Goal: Information Seeking & Learning: Learn about a topic

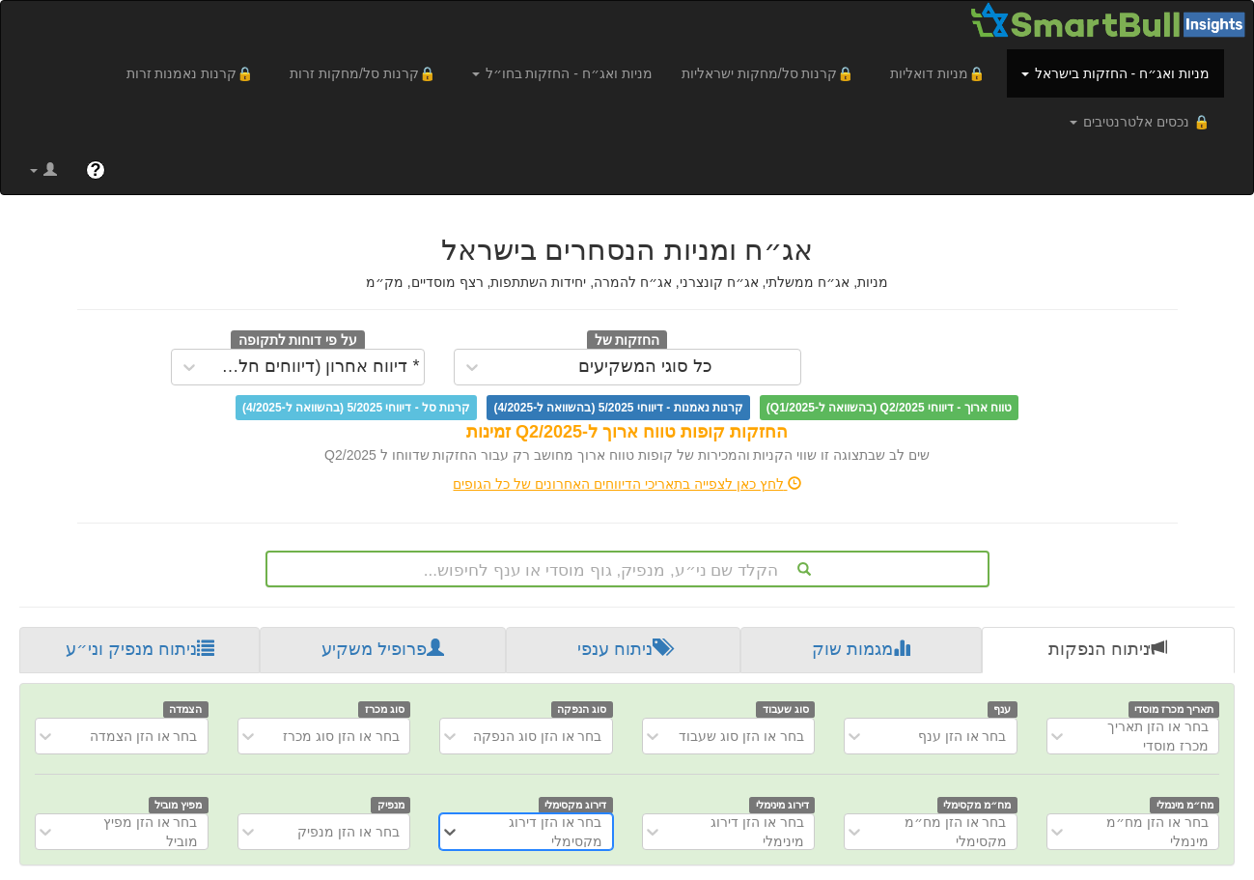
scroll to position [189, 0]
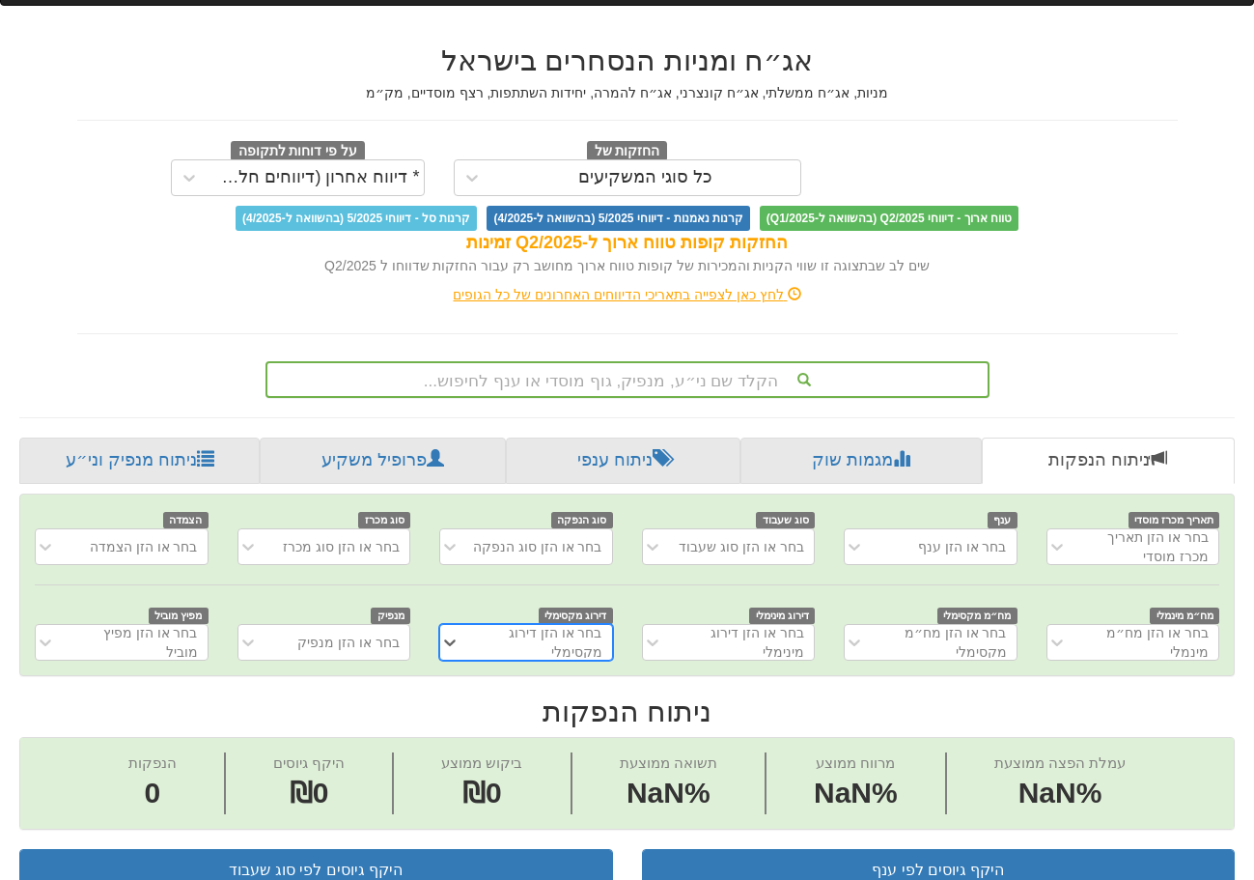
click at [543, 398] on div "הקלד שם ני״ע, מנפיק, גוף מוסדי או ענף לחיפוש..." at bounding box center [628, 379] width 724 height 37
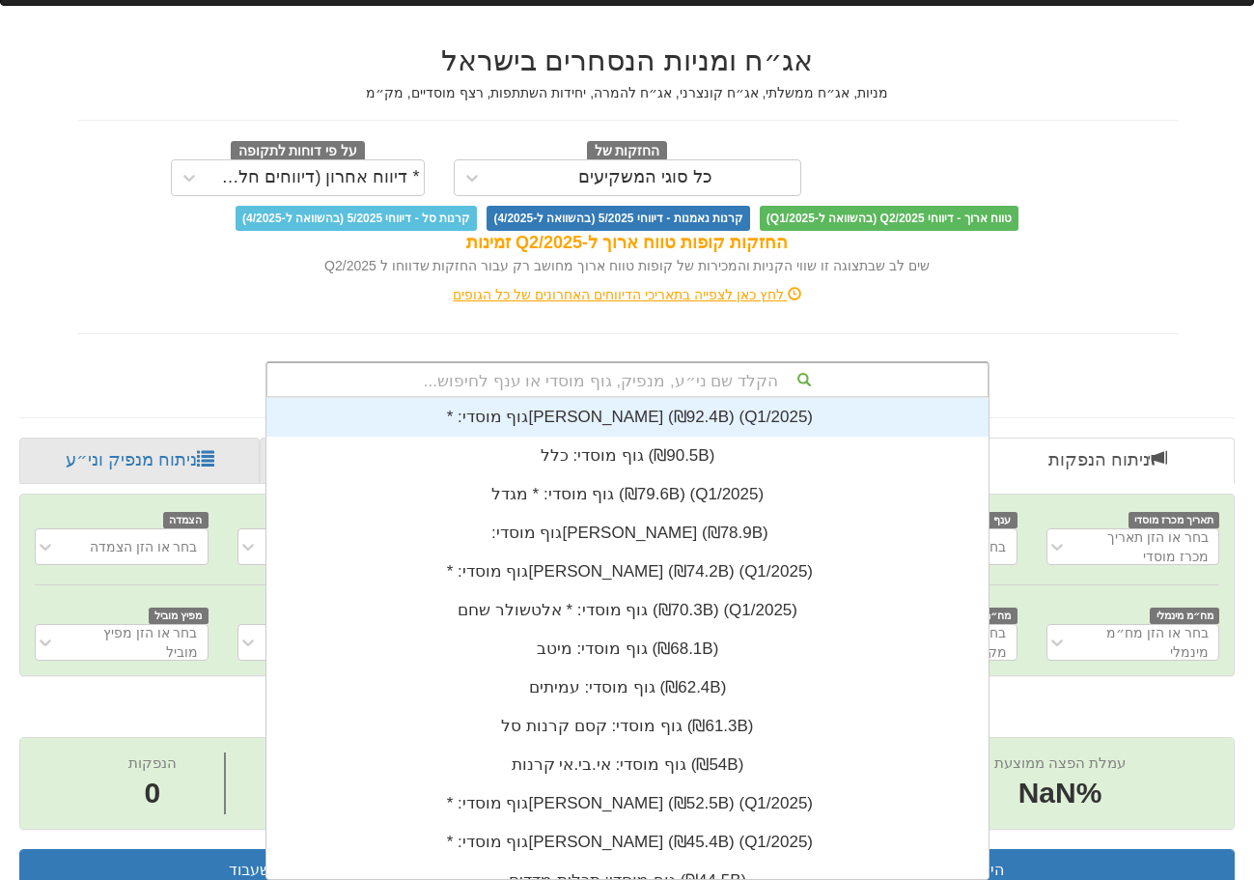
scroll to position [0, 0]
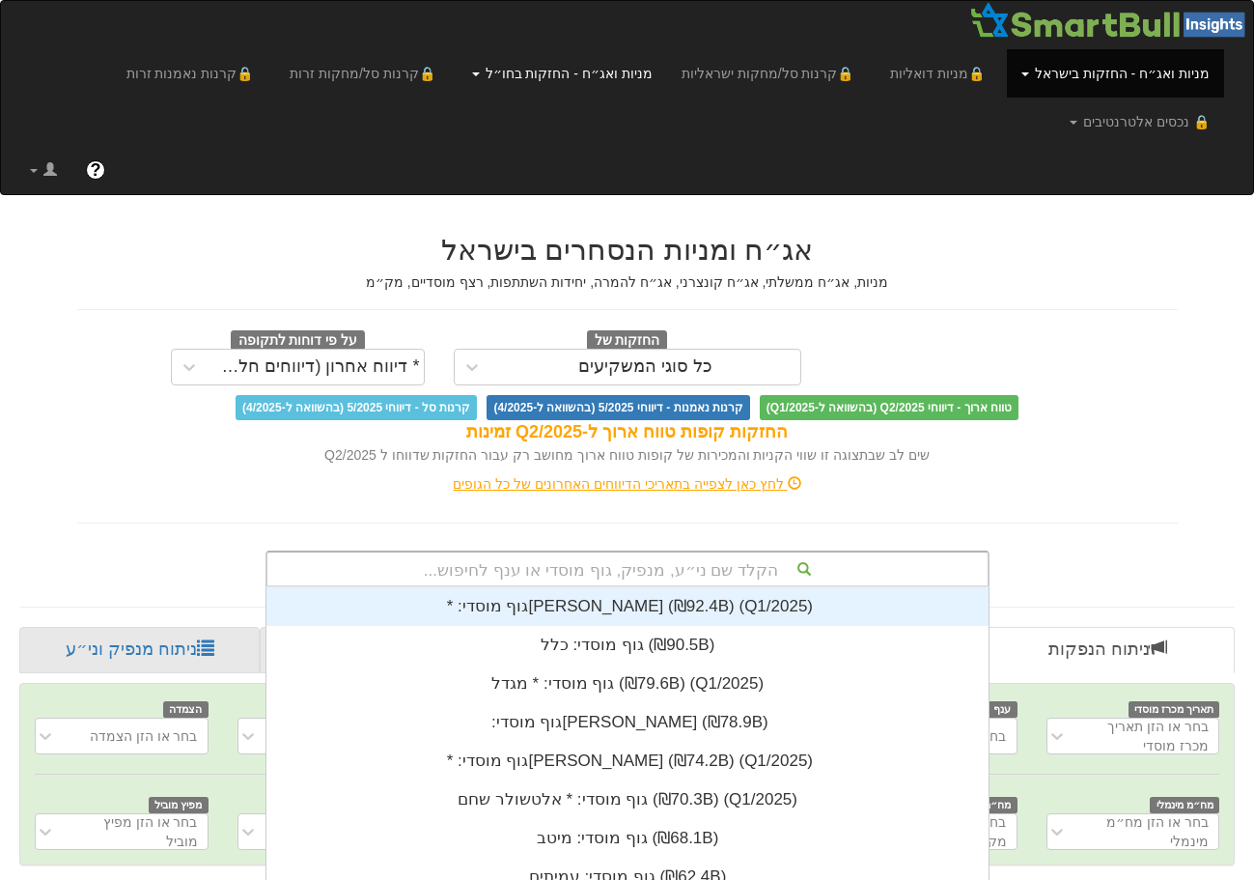
click at [657, 70] on link "מניות ואג״ח - החזקות בחו״ל" at bounding box center [563, 73] width 210 height 48
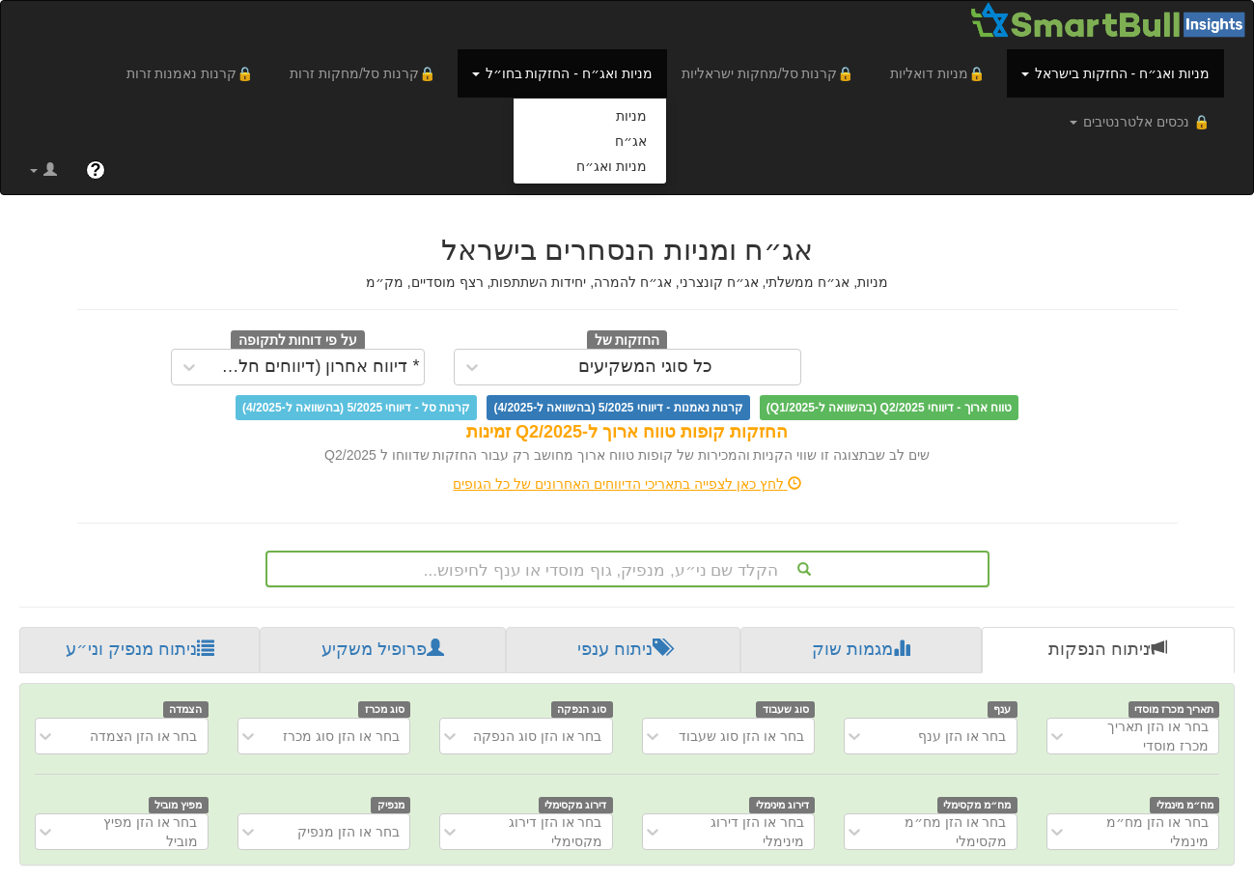
scroll to position [189, 0]
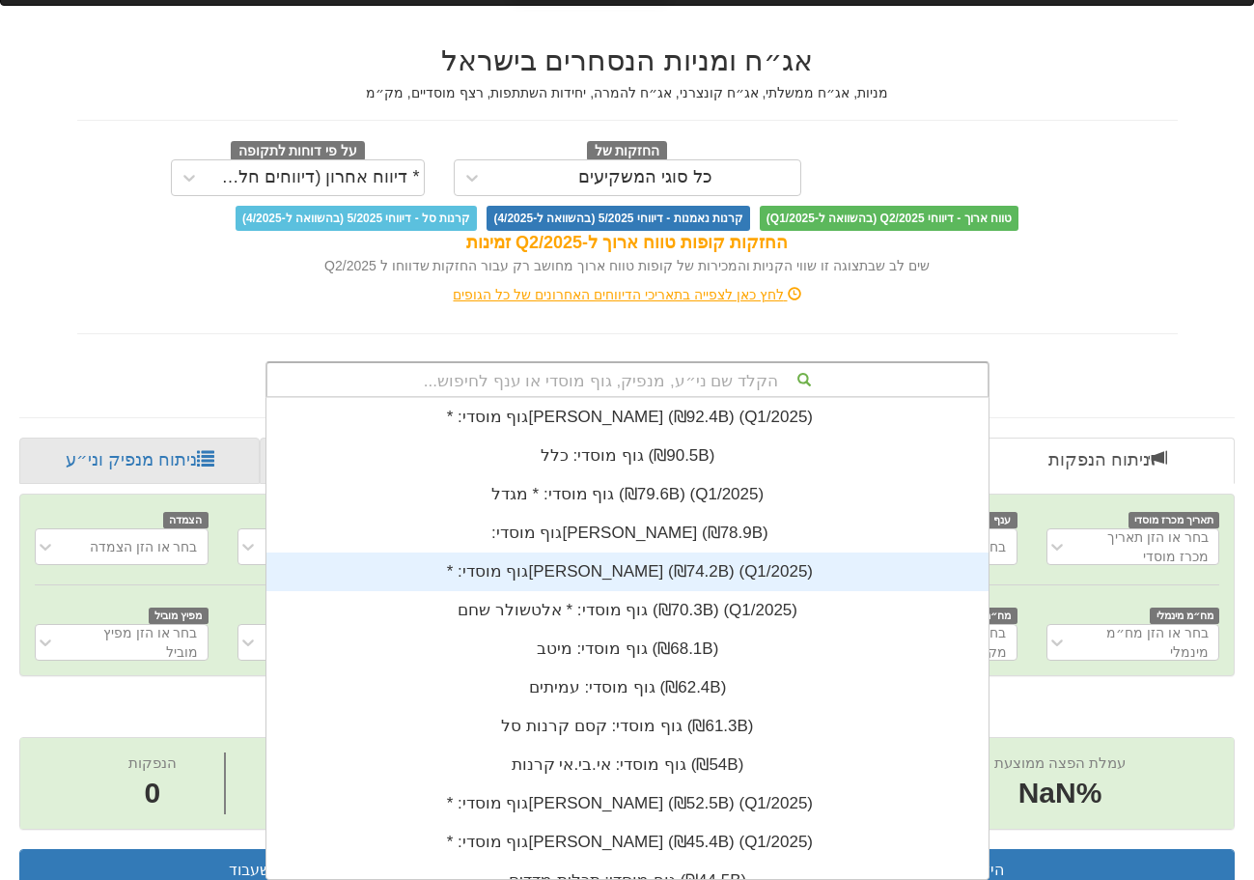
click at [737, 398] on div "הקלד שם ני״ע, מנפיק, גוף מוסדי או ענף לחיפוש... גוף מוסדי: * ‏[PERSON_NAME] ‎(₪…" at bounding box center [628, 379] width 724 height 37
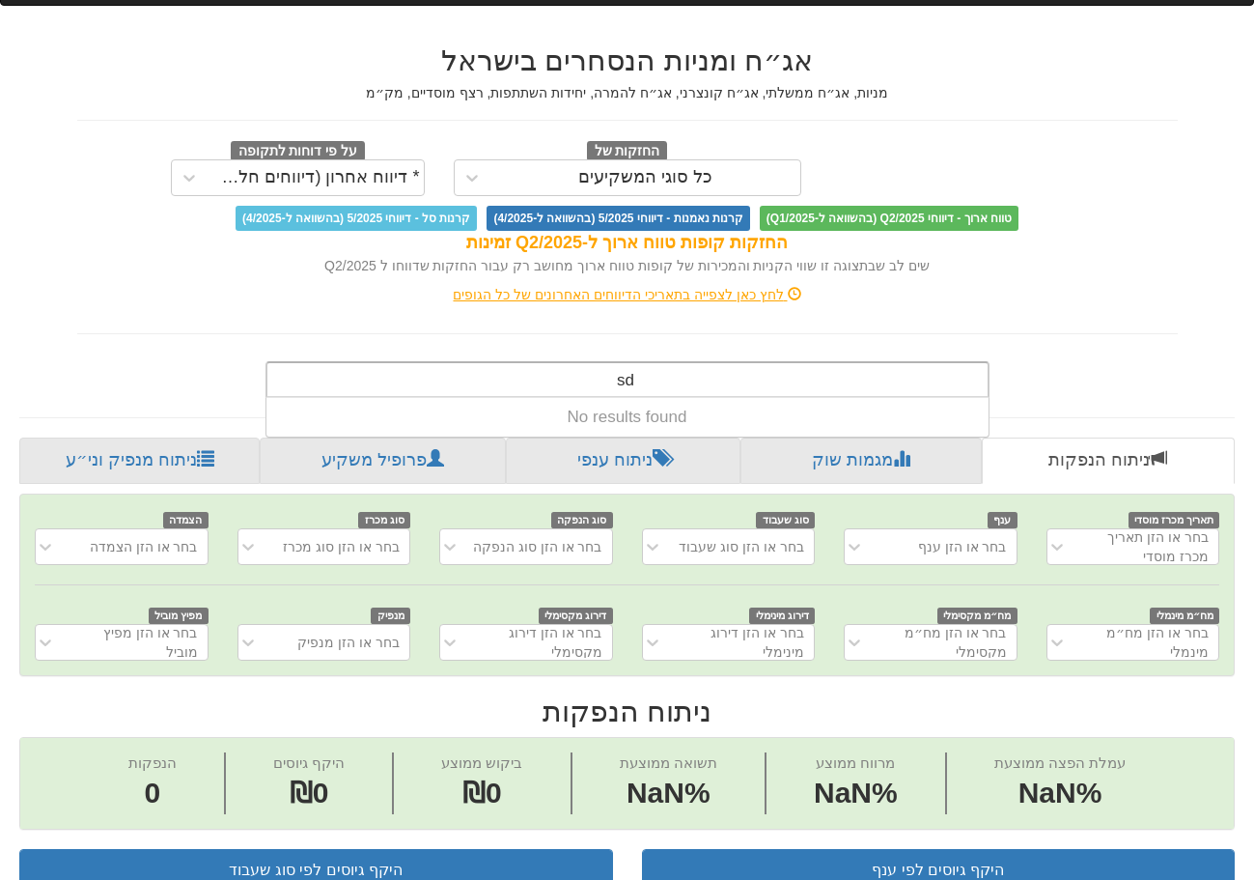
type input "s"
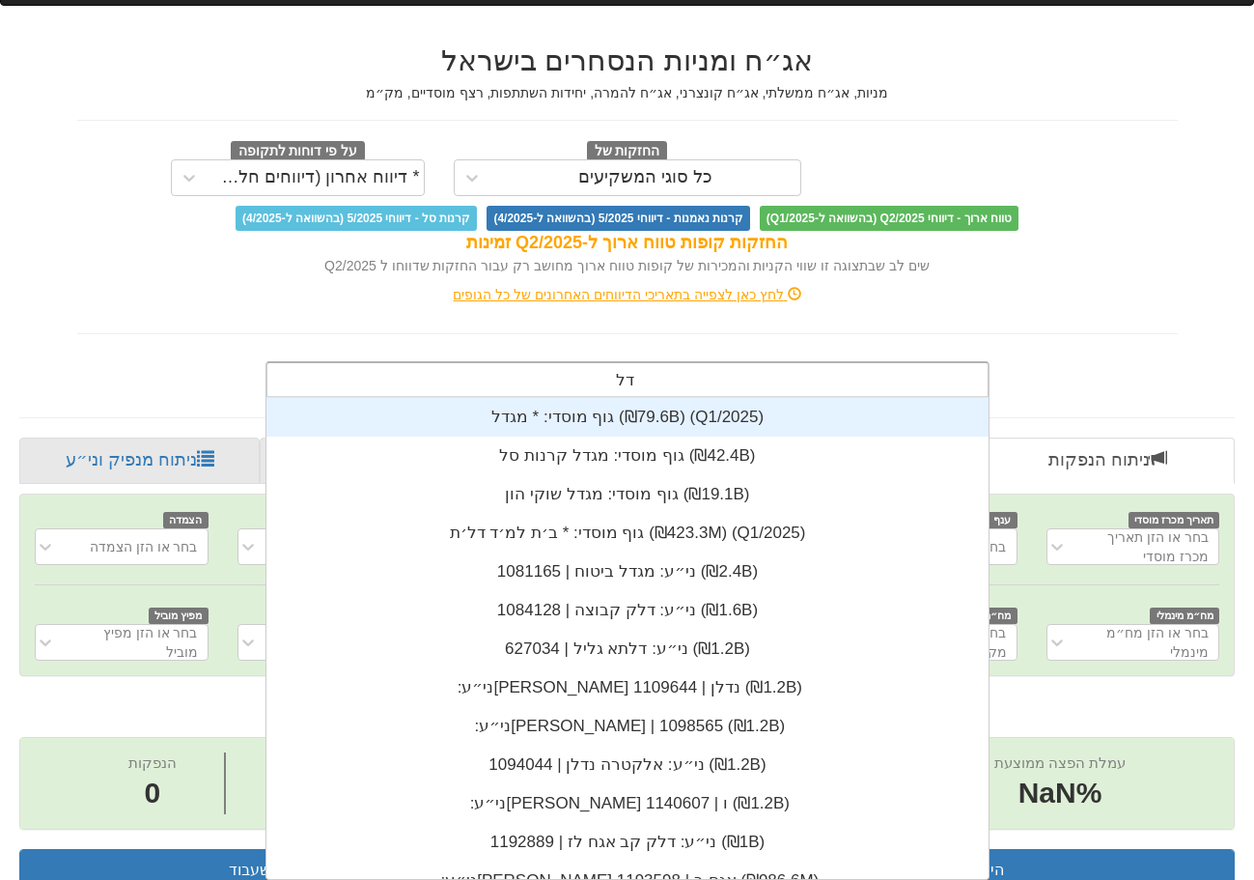
scroll to position [232, 0]
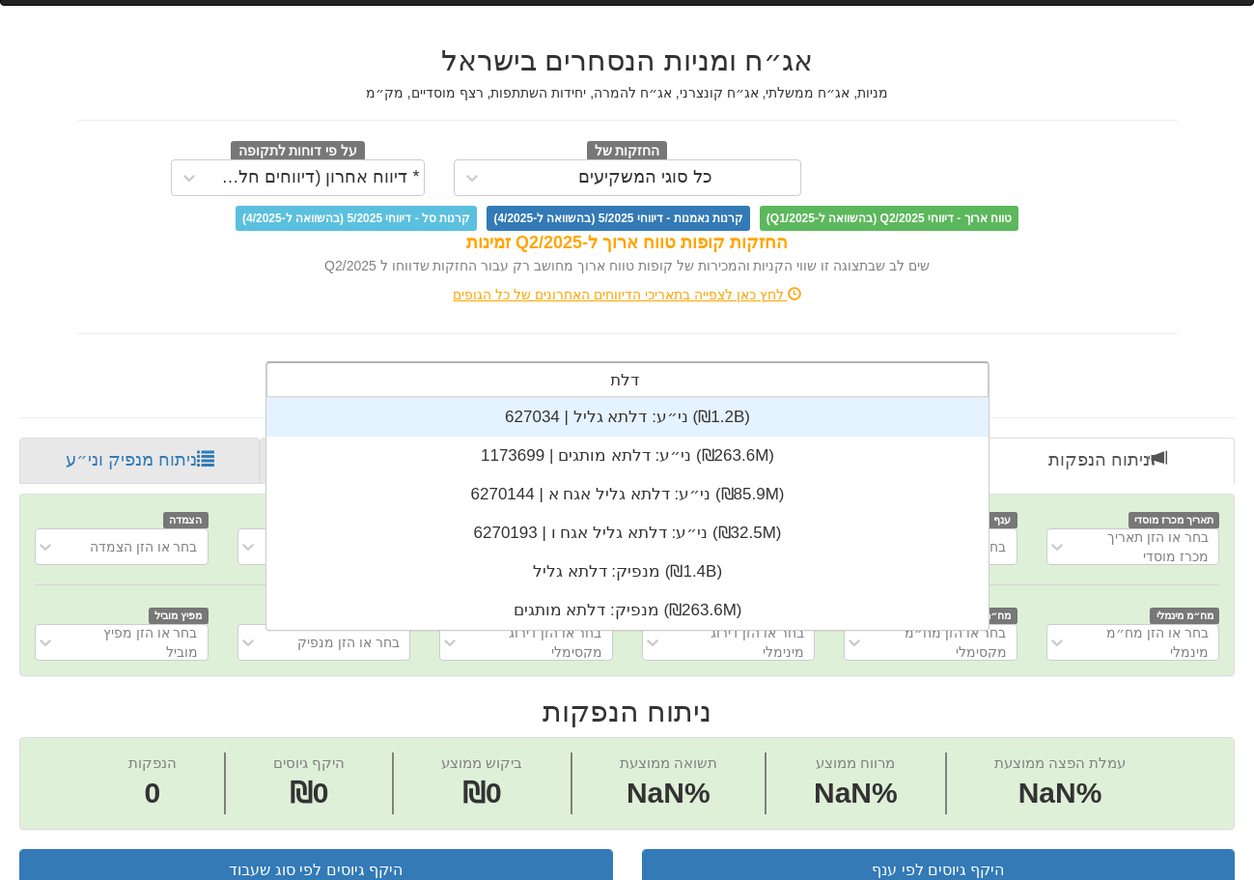
type input "דלתא"
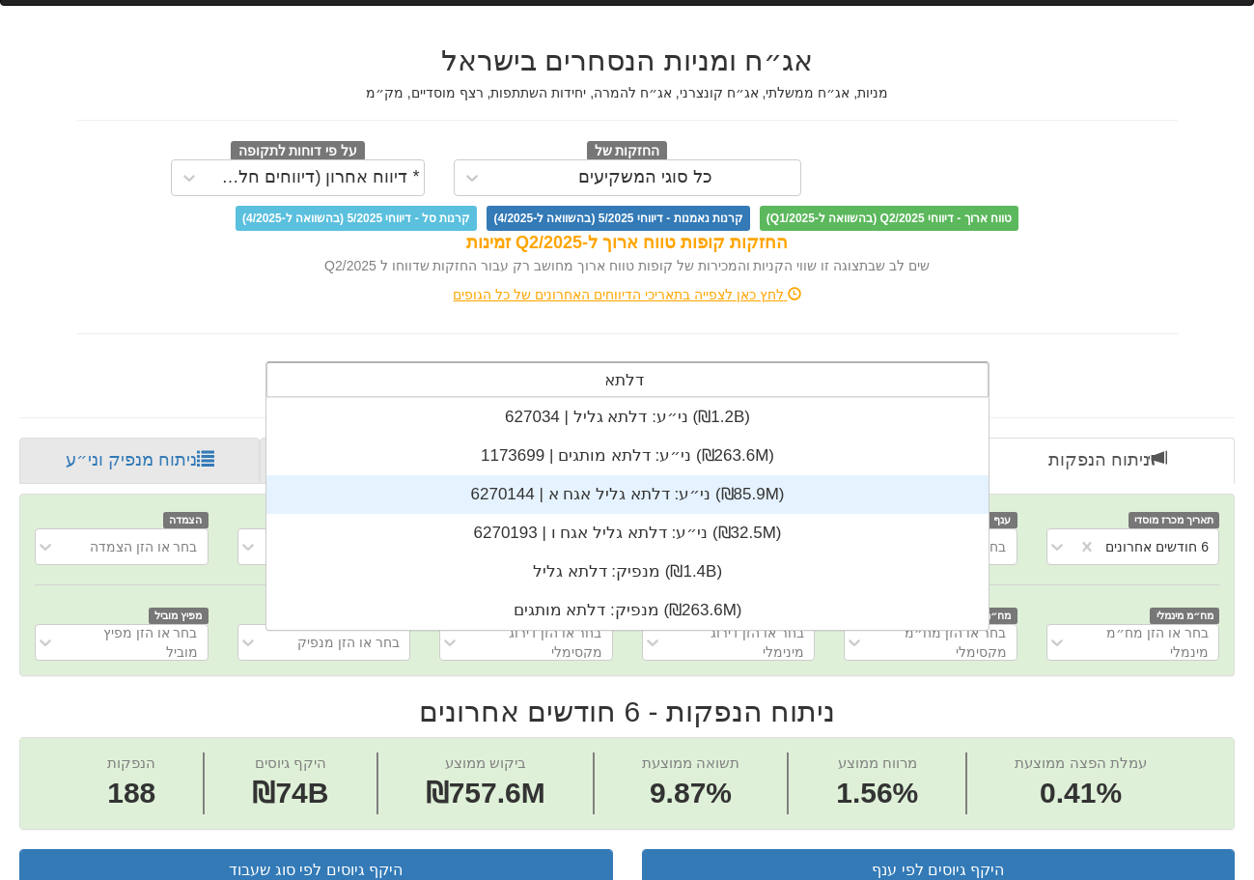
scroll to position [0, 0]
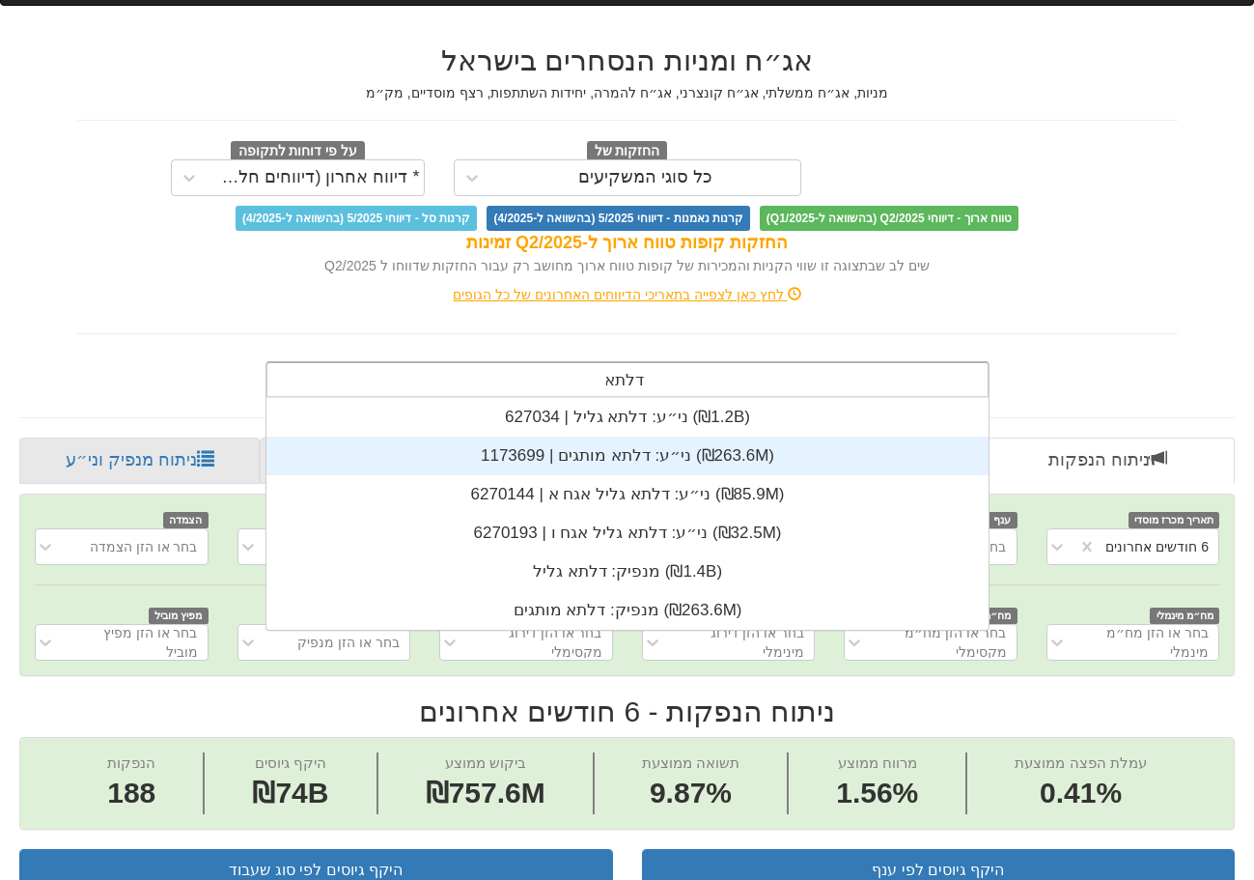
click at [719, 471] on div "ני״ע: ‏דלתא מותגים | 1173699 ‎(₪263.6M)‎" at bounding box center [627, 455] width 722 height 39
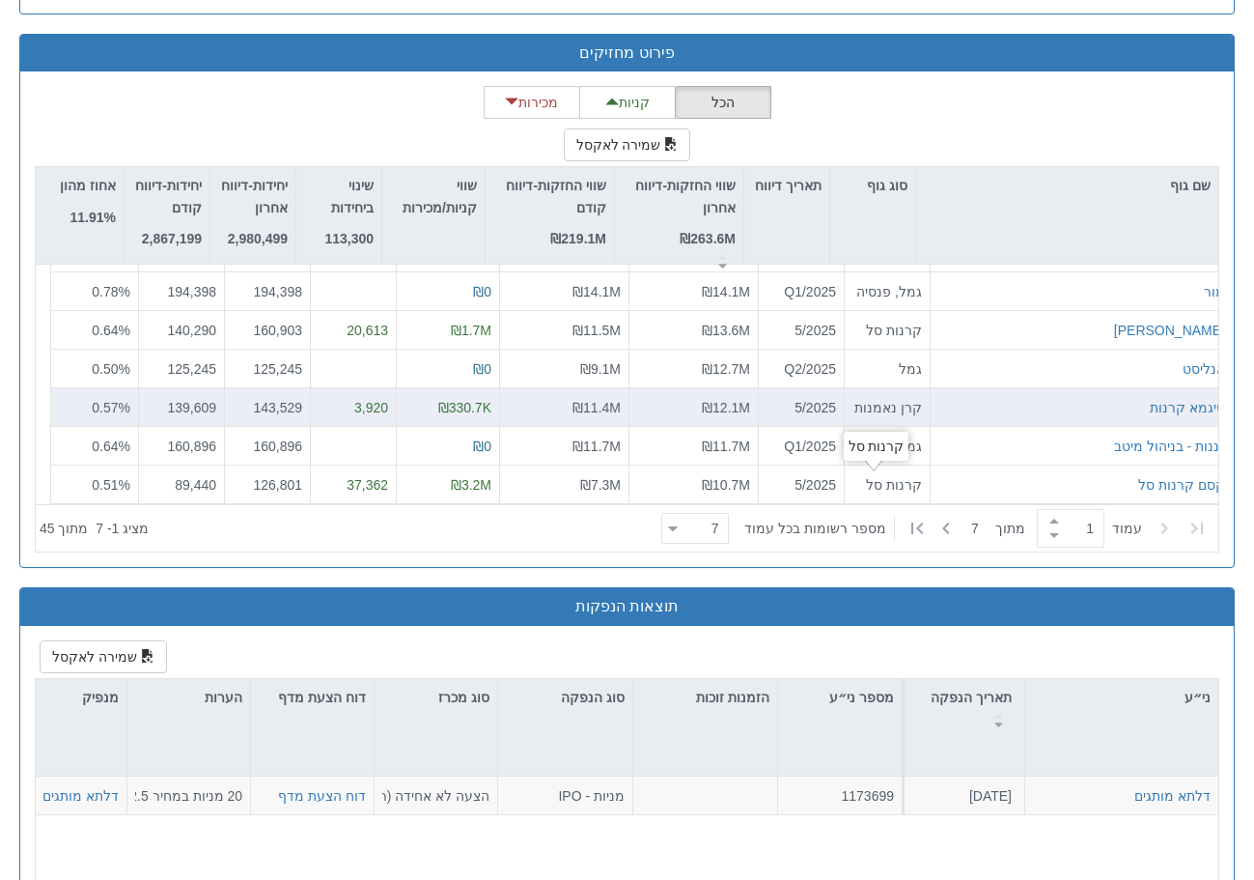
scroll to position [1931, 0]
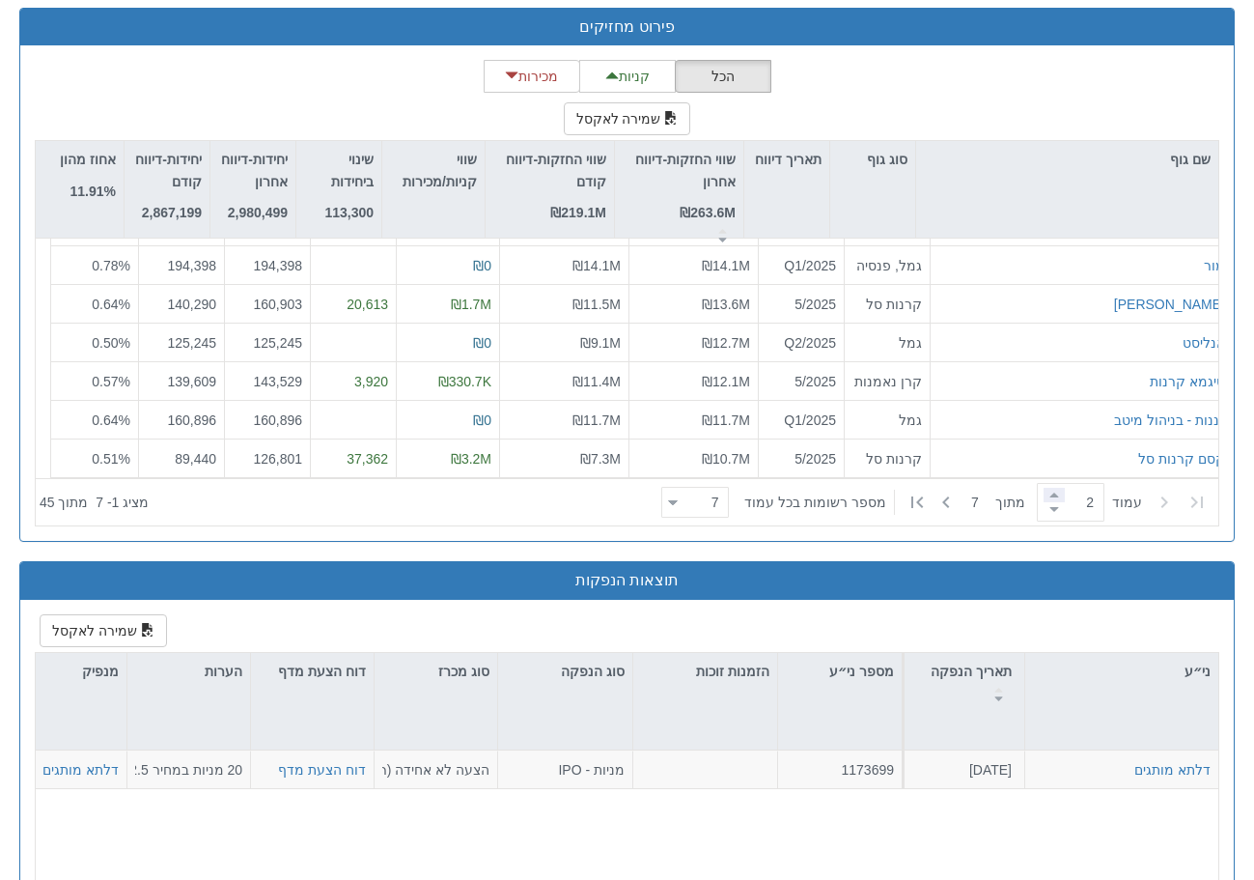
click at [1050, 495] on span at bounding box center [1054, 495] width 21 height 14
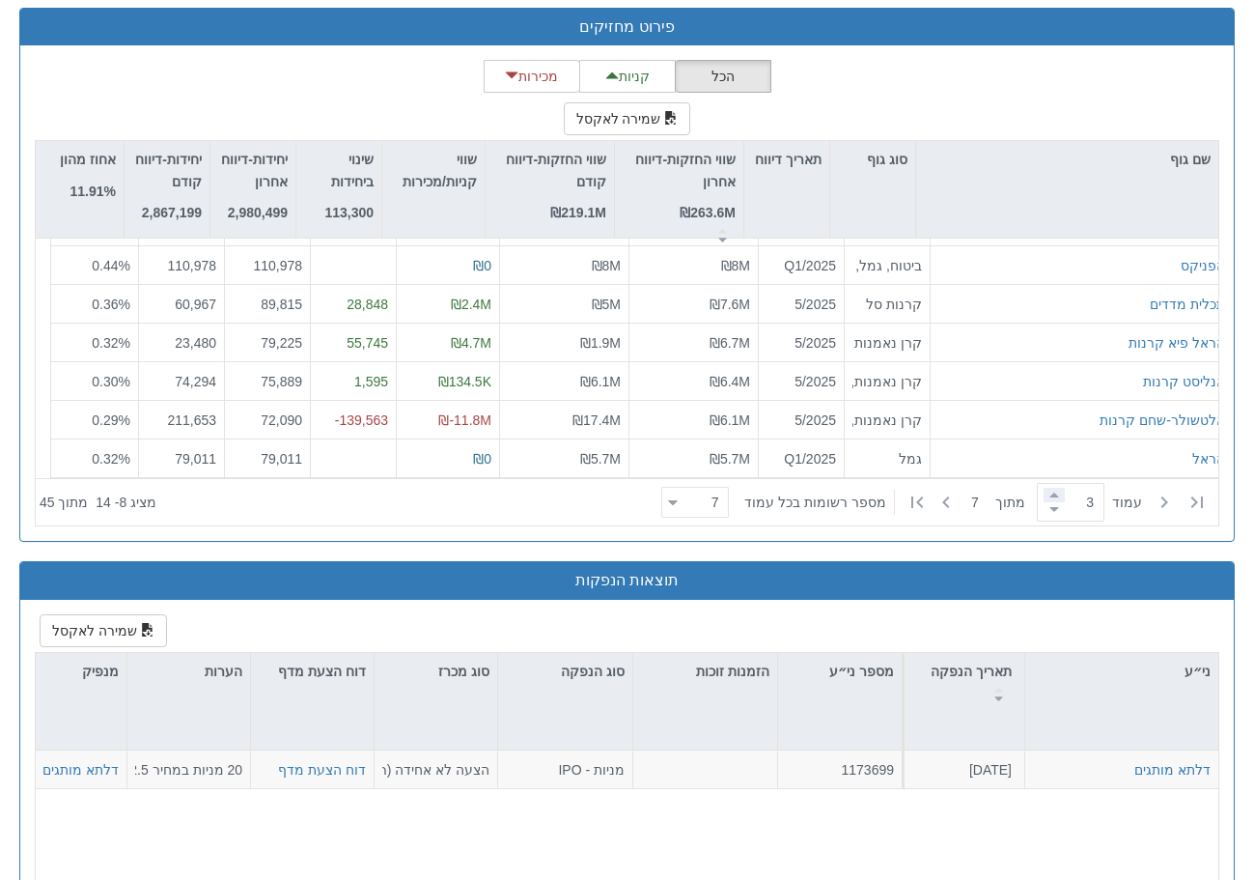
click at [1050, 495] on span at bounding box center [1054, 495] width 21 height 14
type input "3"
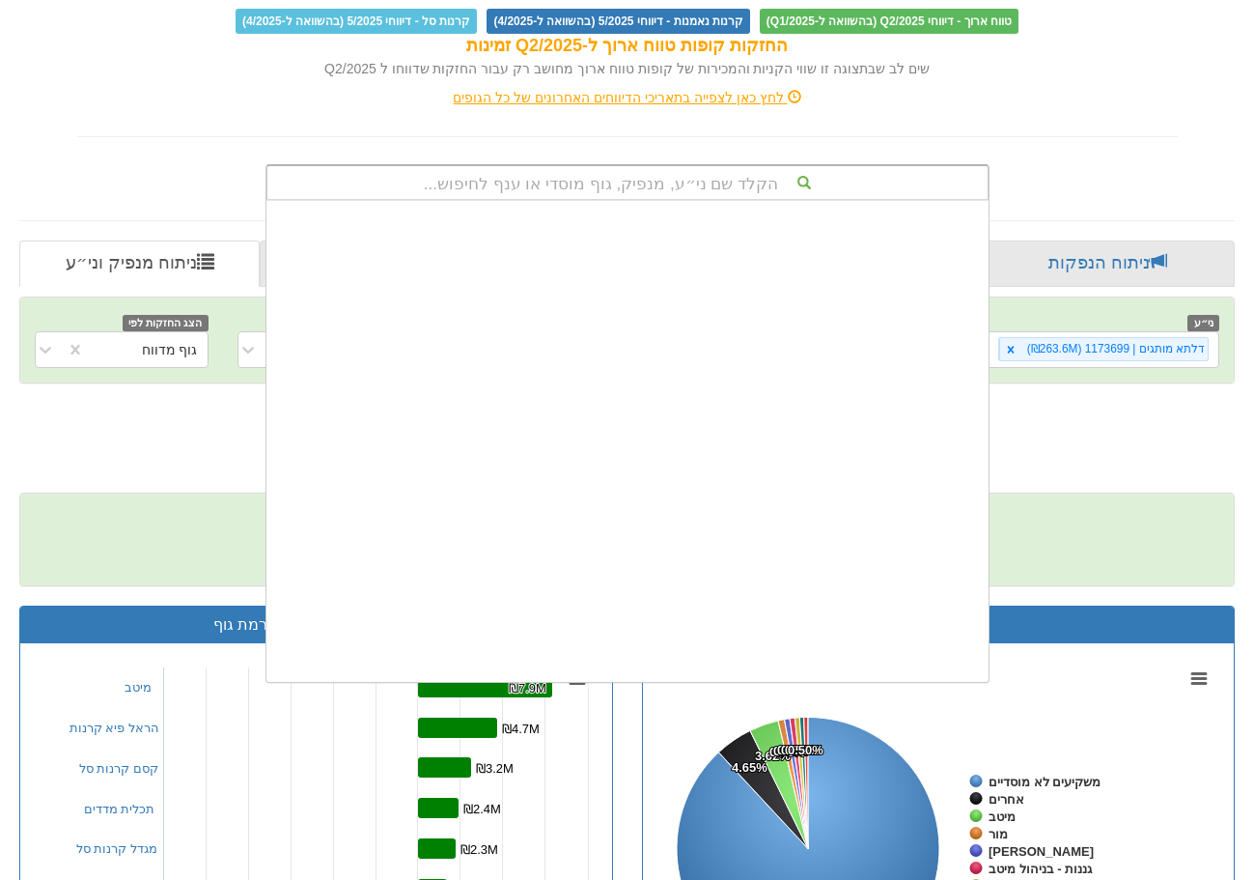
scroll to position [27729, 0]
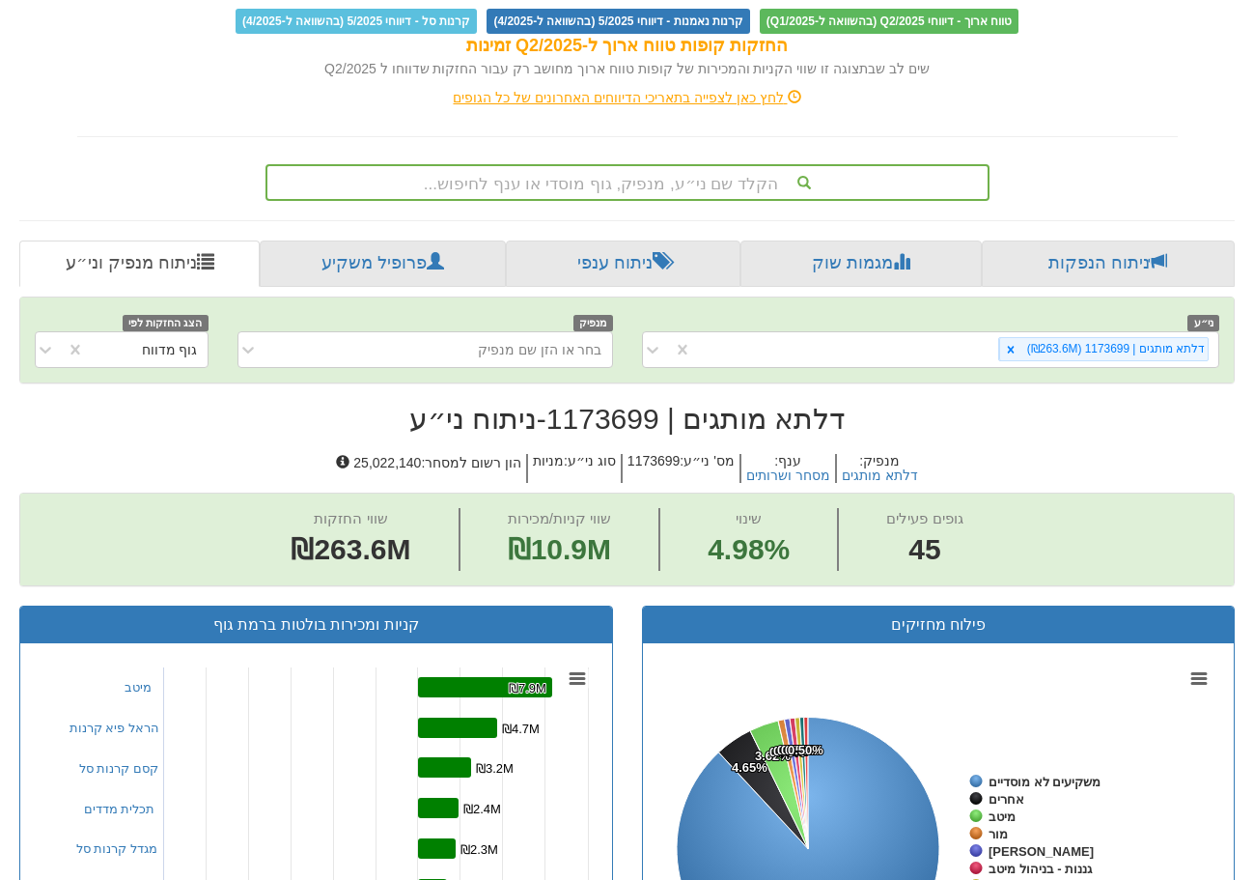
click at [1081, 108] on div "לחץ כאן לצפייה בתאריכי הדיווחים האחרונים של כל הגופים" at bounding box center [628, 97] width 1130 height 39
